Goal: Task Accomplishment & Management: Use online tool/utility

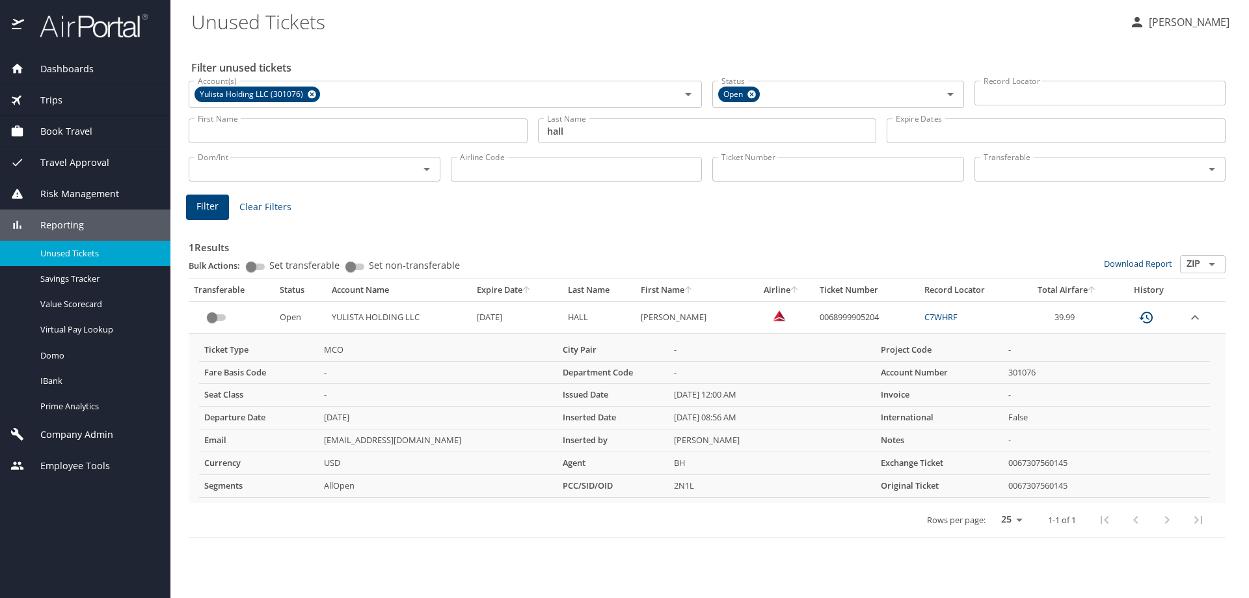
click at [95, 435] on span "Company Admin" at bounding box center [68, 434] width 89 height 14
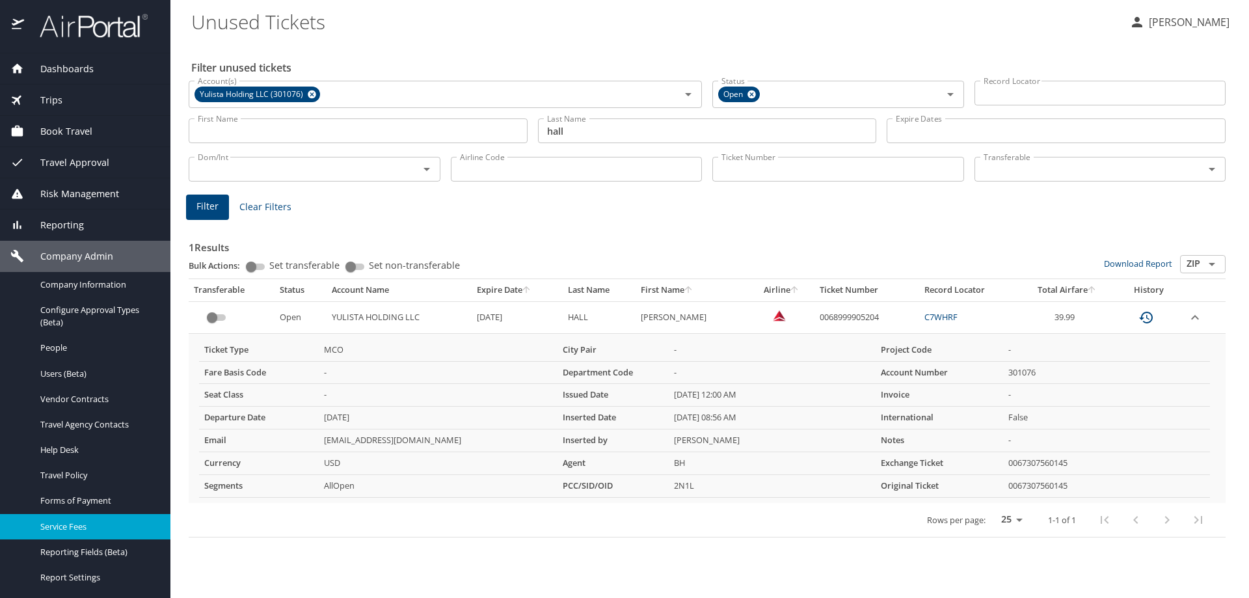
click at [92, 520] on span "Service Fees" at bounding box center [97, 526] width 114 height 12
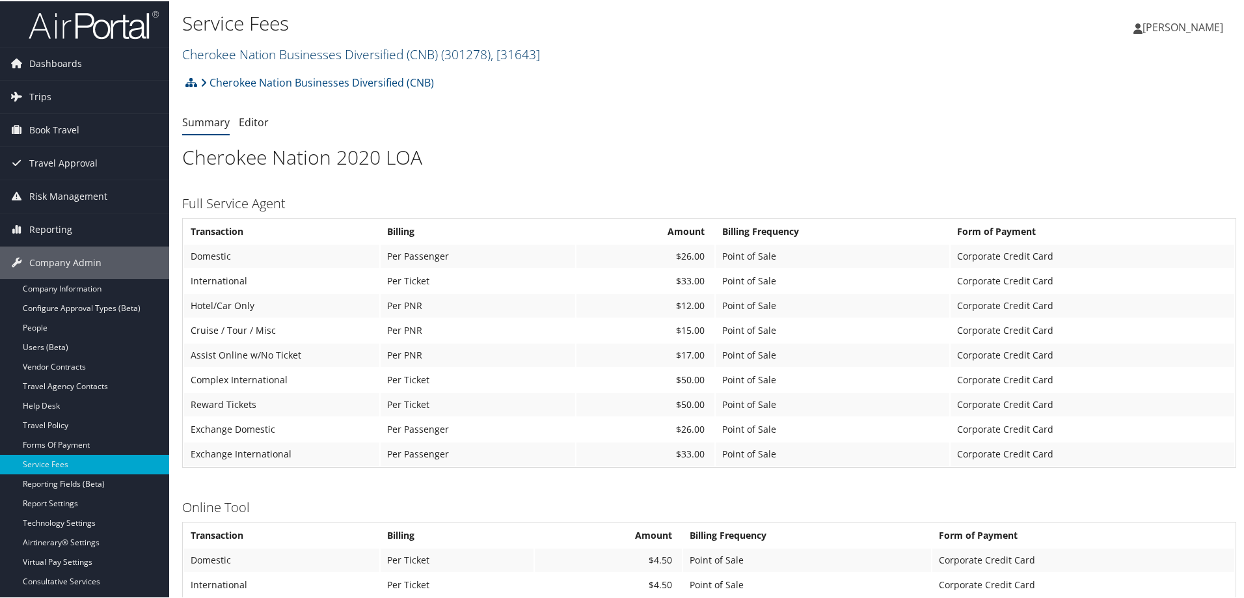
click at [286, 52] on link "Cherokee Nation Businesses Diversified (CNB) ( 301278 ) , [ 31643 ]" at bounding box center [361, 53] width 358 height 18
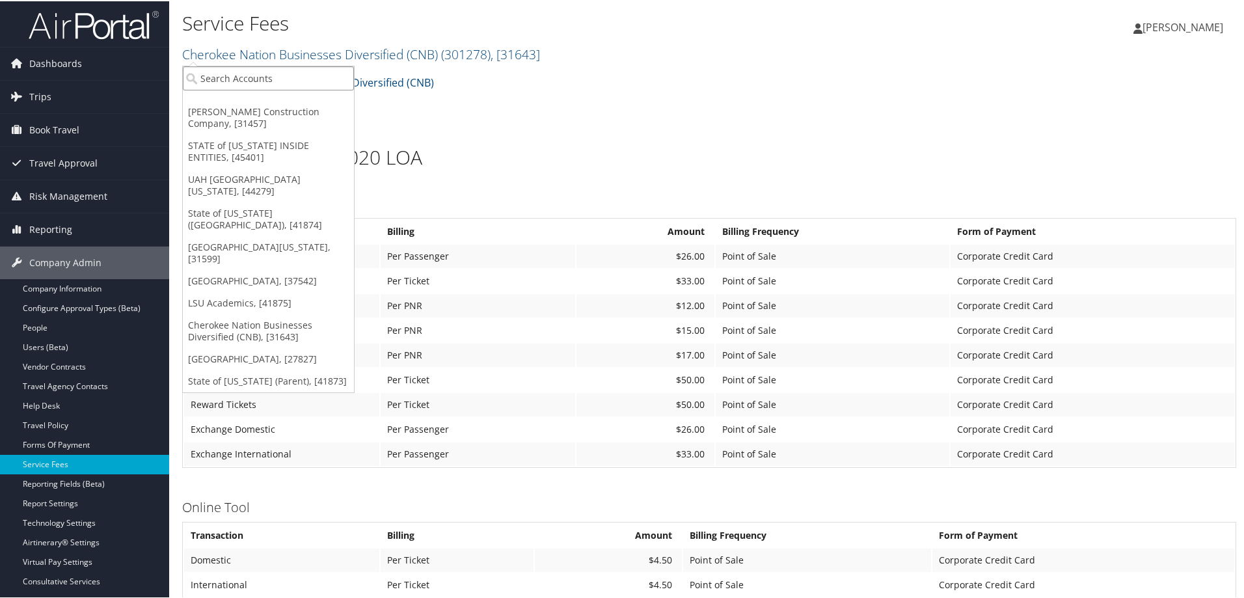
click at [267, 78] on input "search" at bounding box center [268, 77] width 171 height 24
type input "[DEMOGRAPHIC_DATA]"
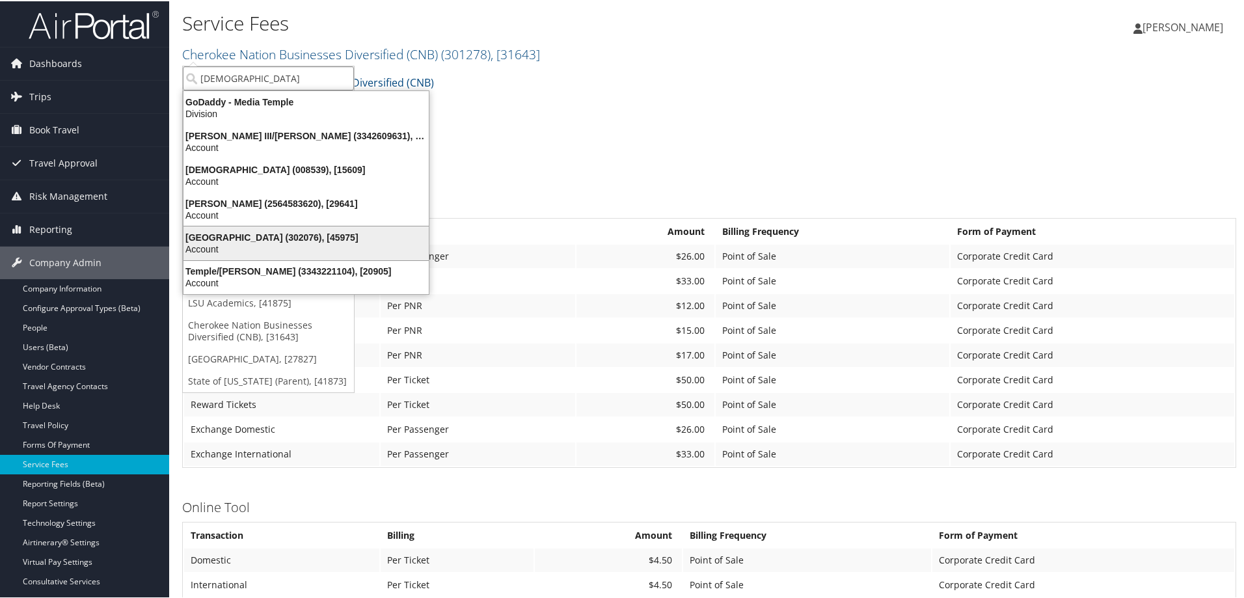
click at [290, 241] on div "[GEOGRAPHIC_DATA] (302076), [45975]" at bounding box center [306, 236] width 261 height 12
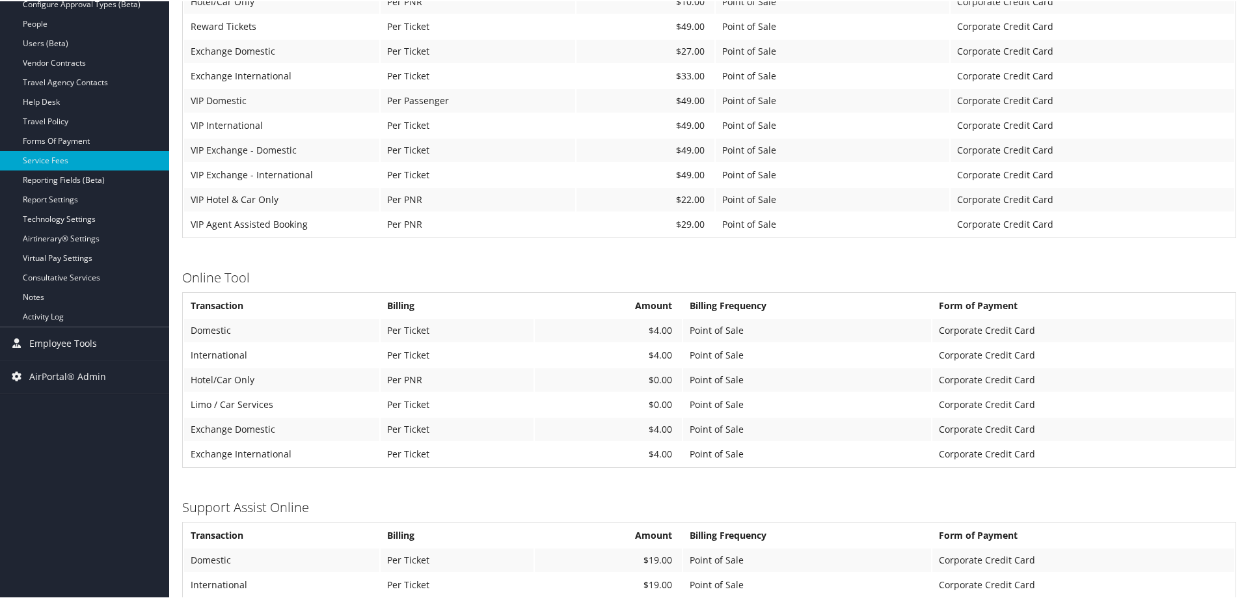
scroll to position [325, 0]
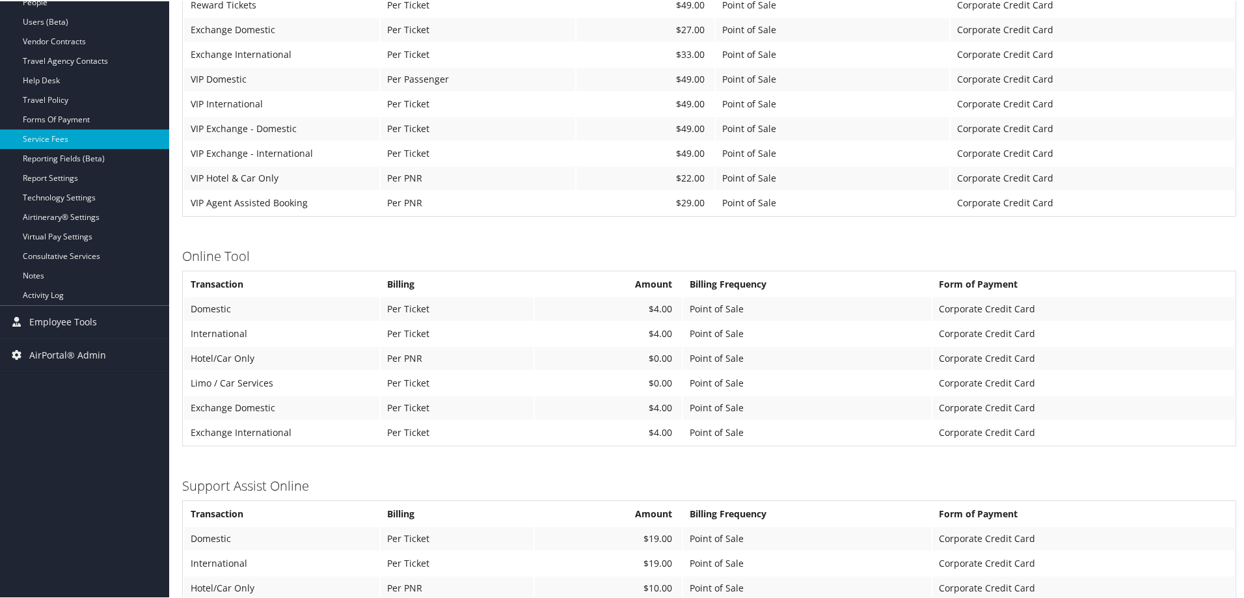
click at [1169, 137] on td "Corporate Credit Card" at bounding box center [1092, 127] width 284 height 23
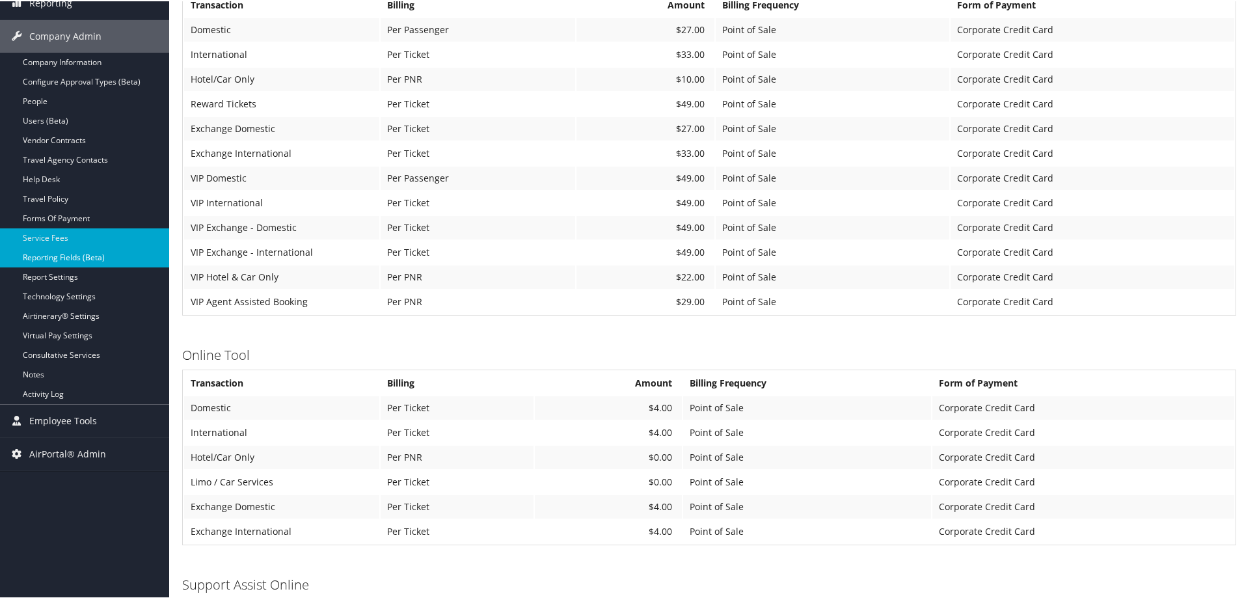
scroll to position [65, 0]
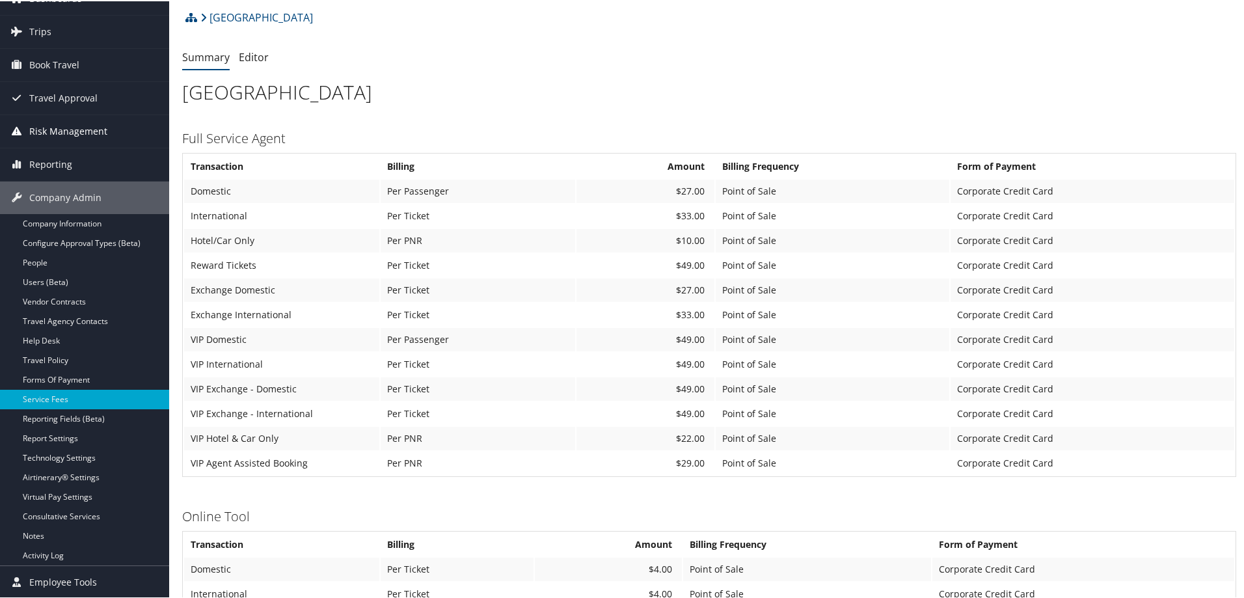
click at [71, 131] on span "Risk Management" at bounding box center [68, 130] width 78 height 33
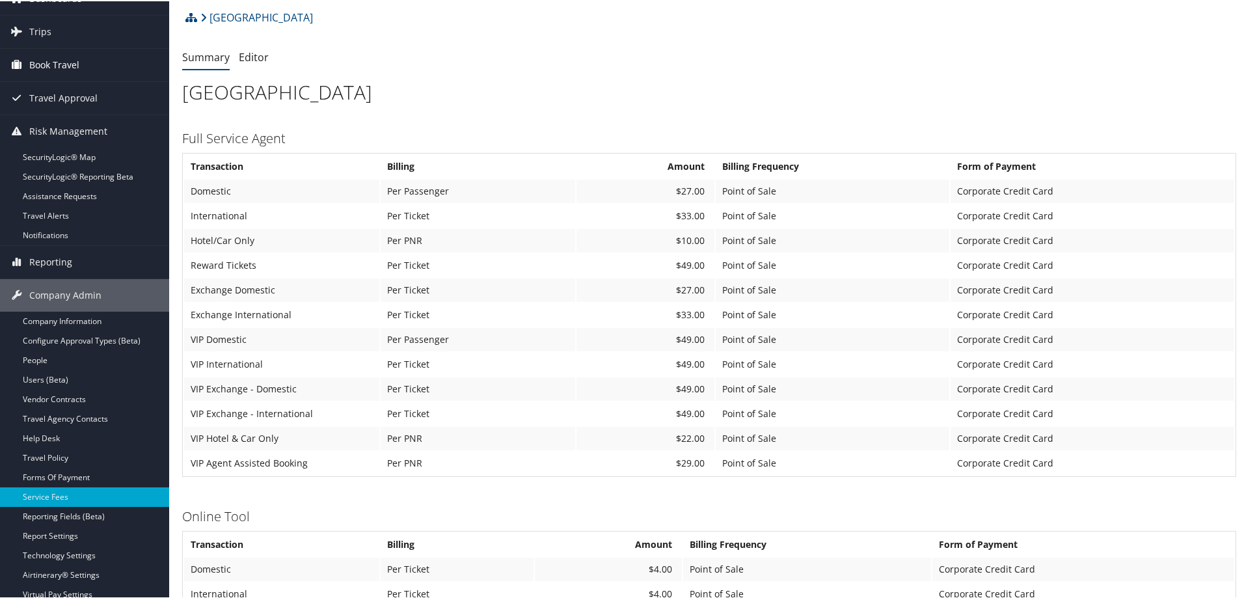
click at [77, 70] on span "Book Travel" at bounding box center [54, 63] width 50 height 33
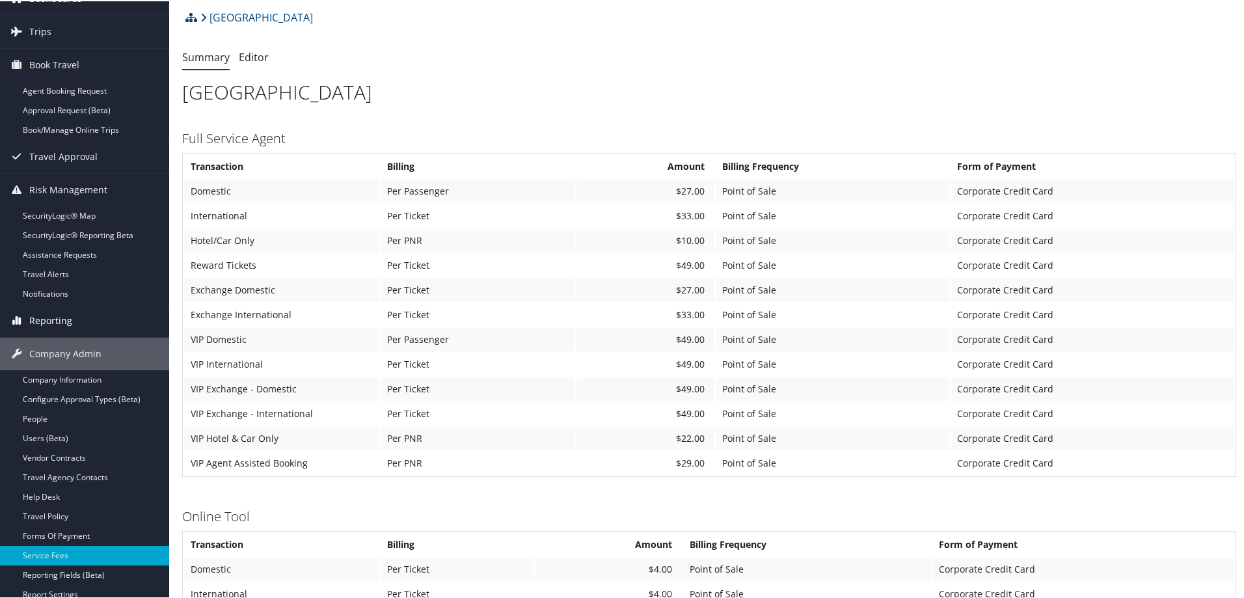
click at [74, 323] on link "Reporting" at bounding box center [84, 319] width 169 height 33
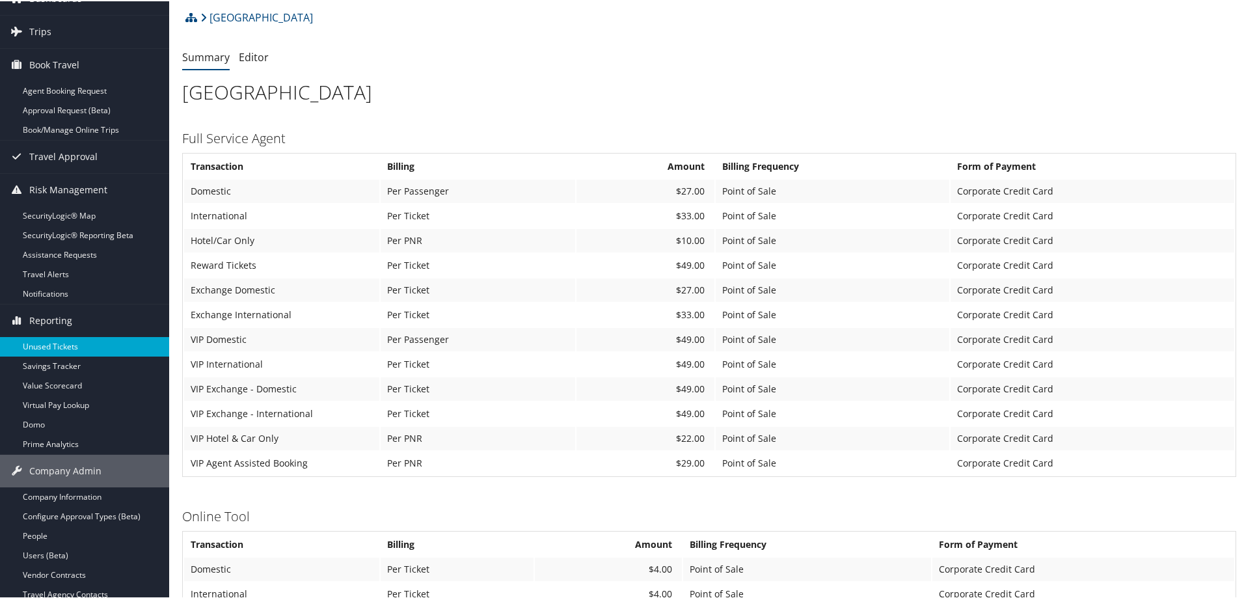
click at [63, 344] on link "Unused Tickets" at bounding box center [84, 346] width 169 height 20
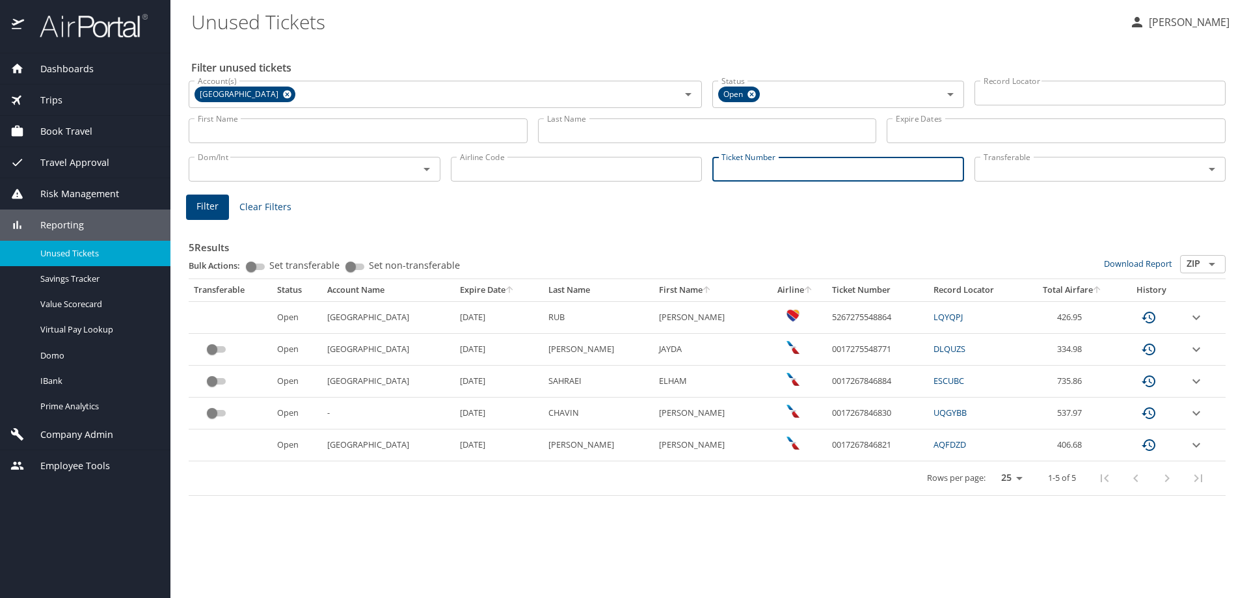
paste input "0017308261701"
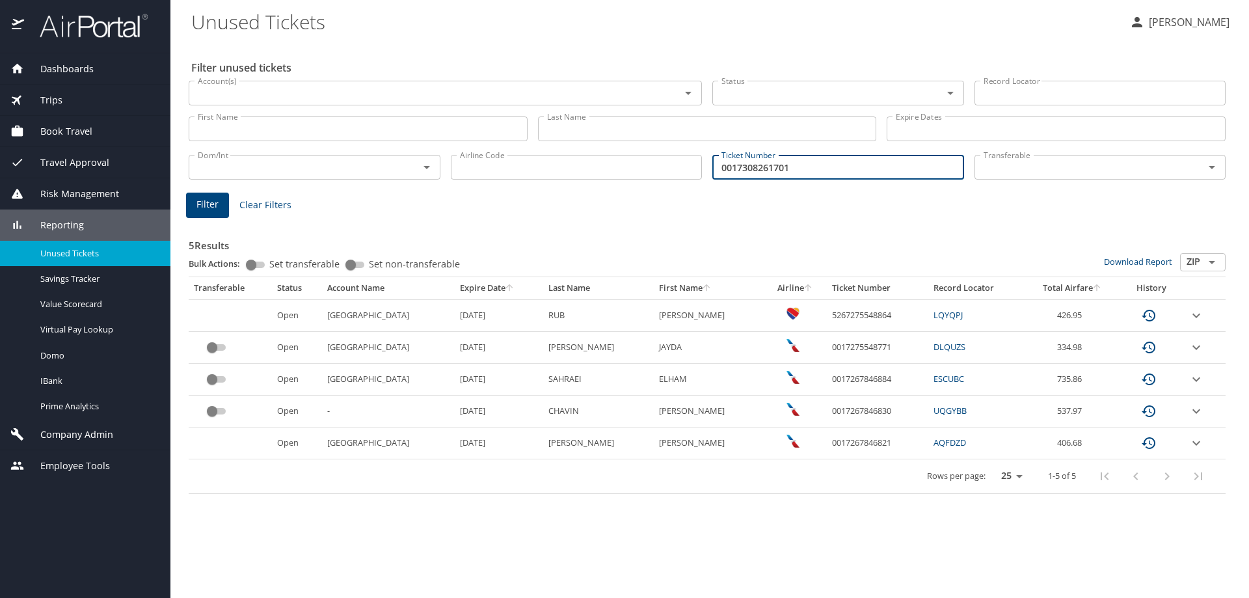
type input "0017308261701"
click at [206, 200] on span "Filter" at bounding box center [207, 204] width 22 height 16
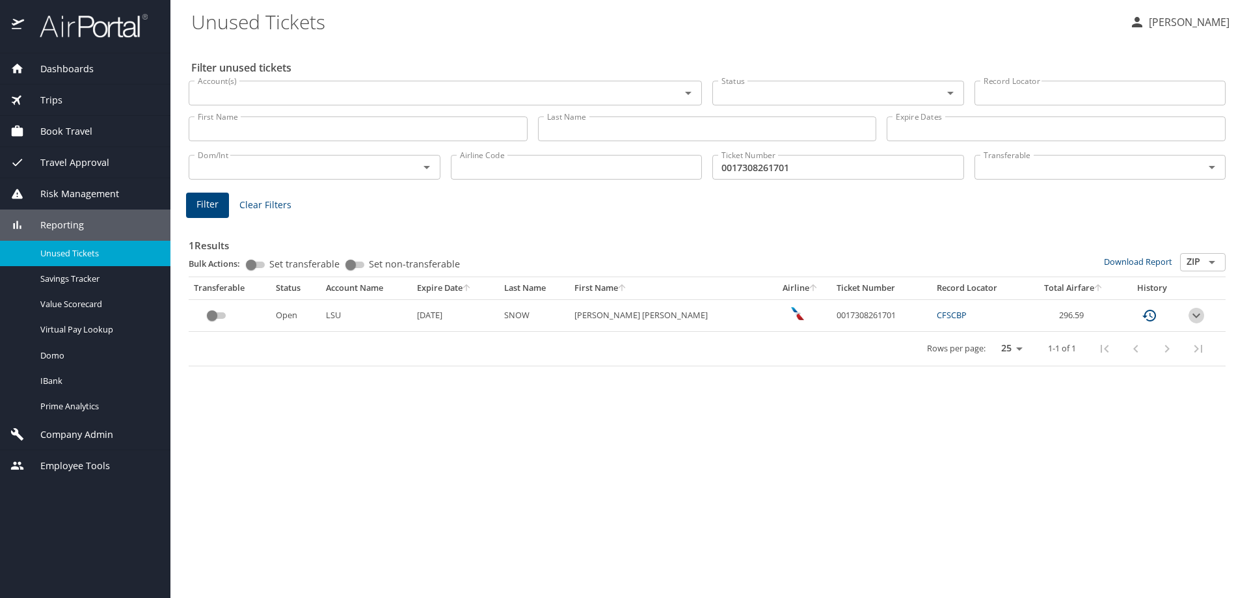
click at [1196, 317] on icon "expand row" at bounding box center [1196, 316] width 16 height 16
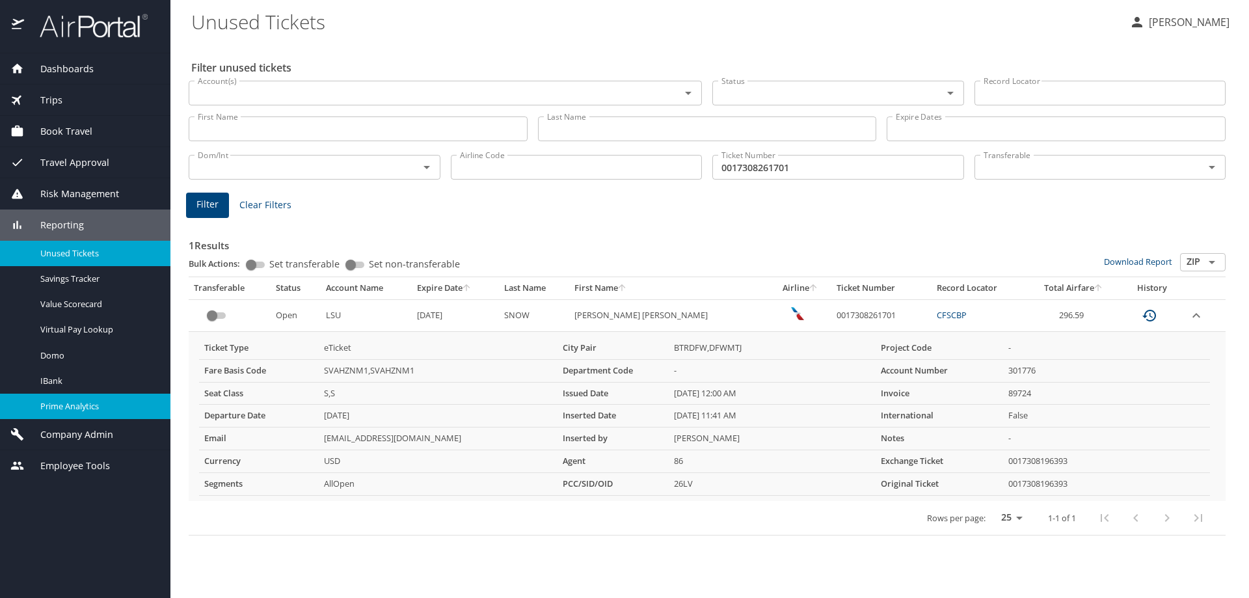
drag, startPoint x: 122, startPoint y: 515, endPoint x: 152, endPoint y: 399, distance: 119.4
click at [122, 515] on div "Dashboards AirPortal 360™ Manager AirPortal 360™ Agent My Travel Dashboard Trip…" at bounding box center [85, 325] width 170 height 544
drag, startPoint x: 245, startPoint y: 559, endPoint x: 253, endPoint y: 496, distance: 63.6
click at [245, 558] on div "Filter unused tickets Account(s) Account(s) Status Status Record Locator Record…" at bounding box center [709, 320] width 1037 height 556
click at [552, 582] on div "Filter unused tickets Account(s) Account(s) Status Status Record Locator Record…" at bounding box center [709, 320] width 1037 height 556
